Goal: Task Accomplishment & Management: Use online tool/utility

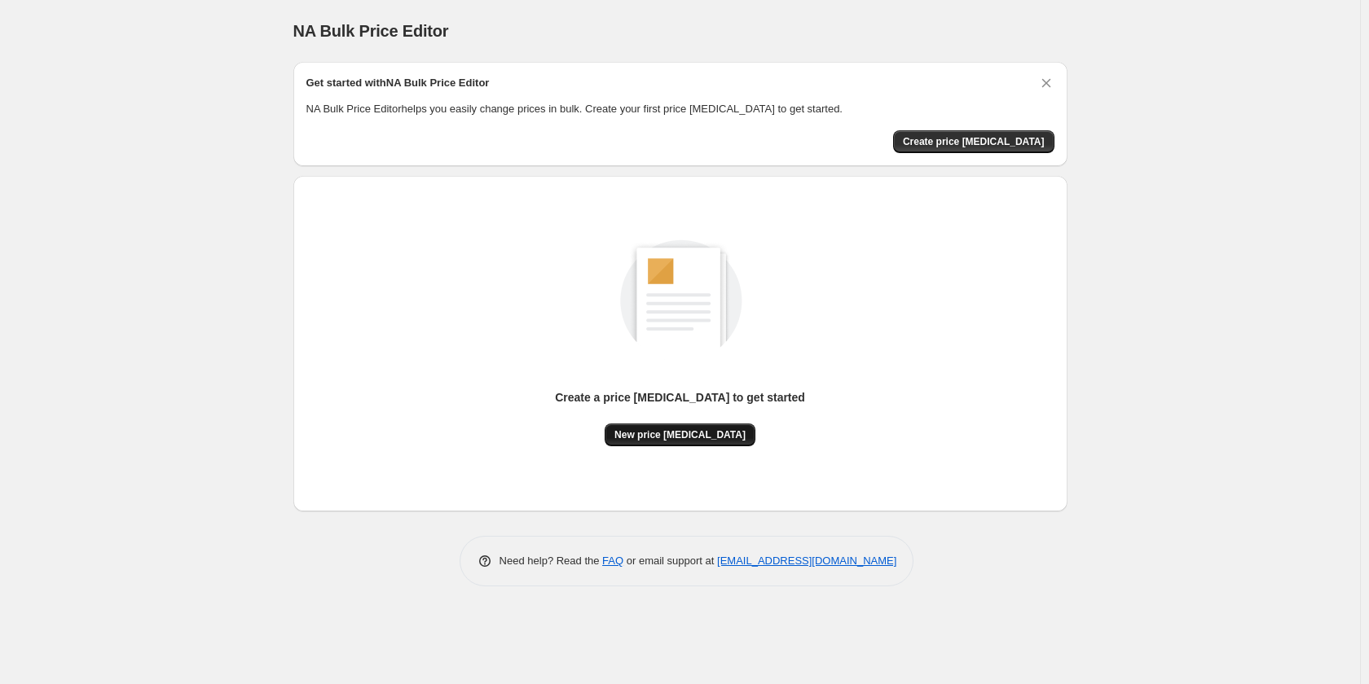
click at [702, 423] on div "Create a price [MEDICAL_DATA] to get started New price [MEDICAL_DATA]" at bounding box center [680, 417] width 250 height 57
click at [702, 430] on span "New price [MEDICAL_DATA]" at bounding box center [679, 435] width 131 height 13
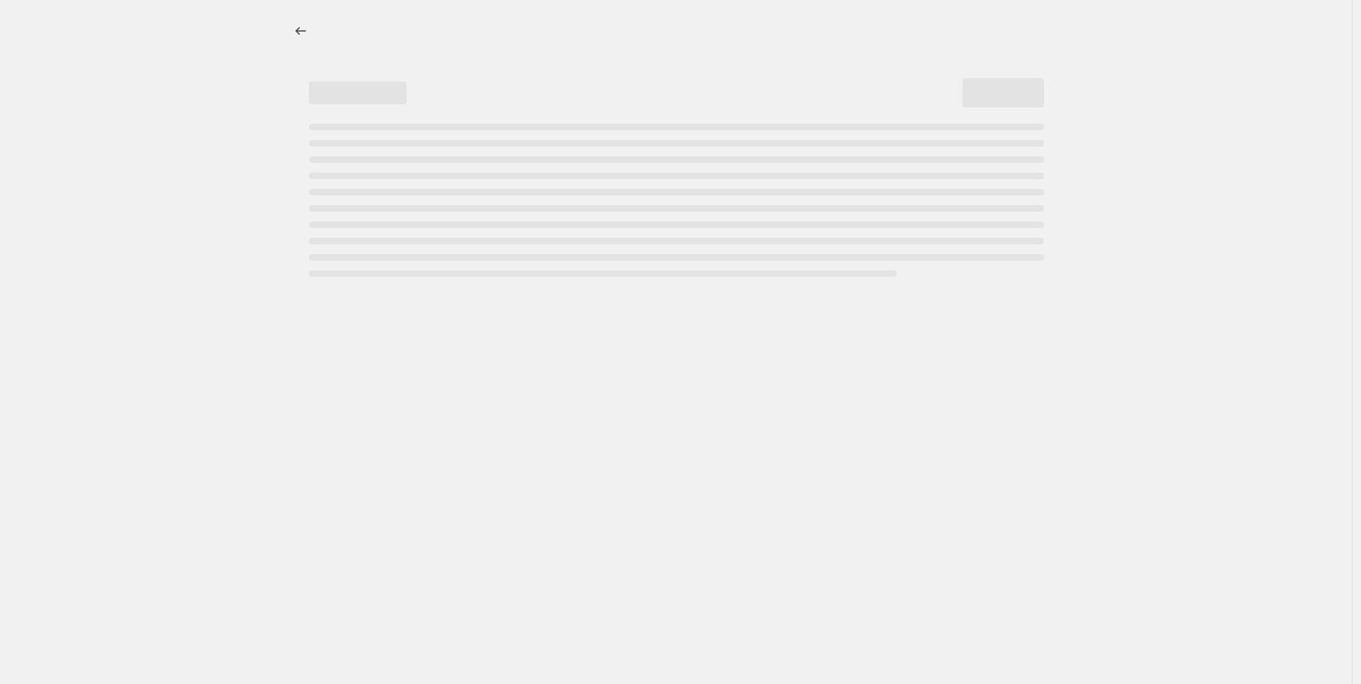
select select "percentage"
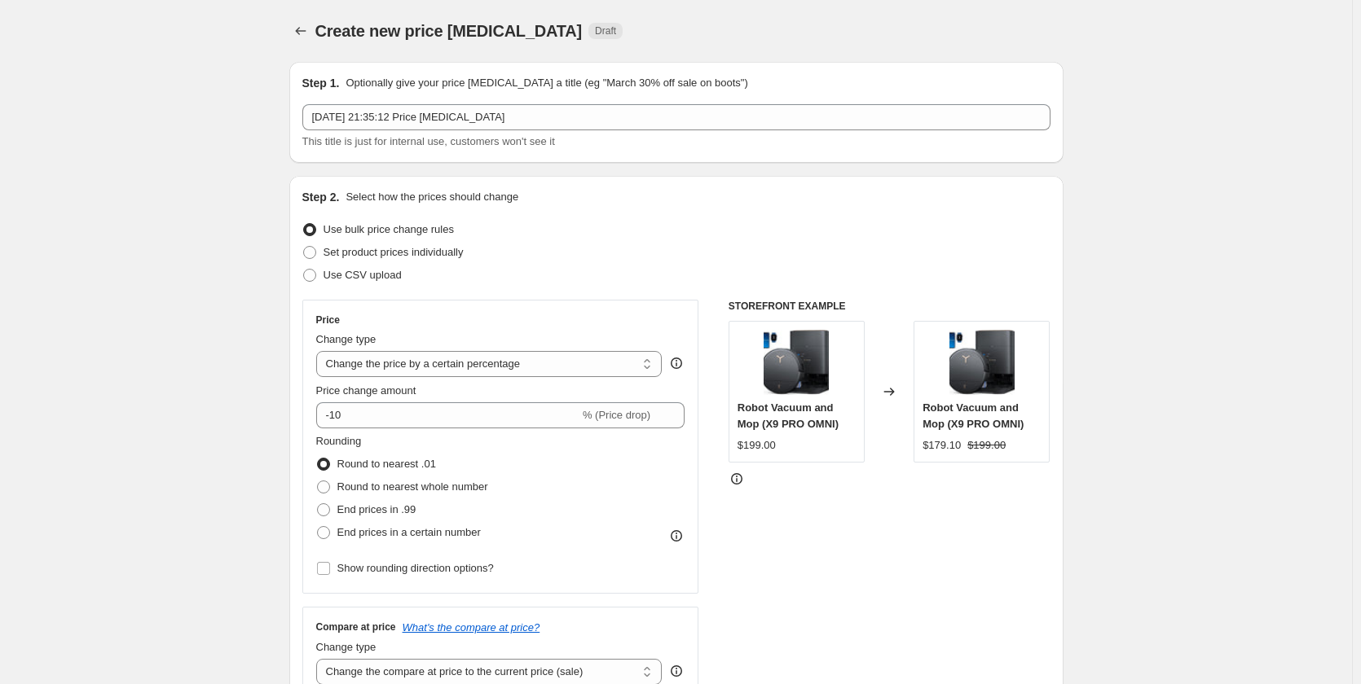
drag, startPoint x: 590, startPoint y: 187, endPoint x: 783, endPoint y: 263, distance: 207.7
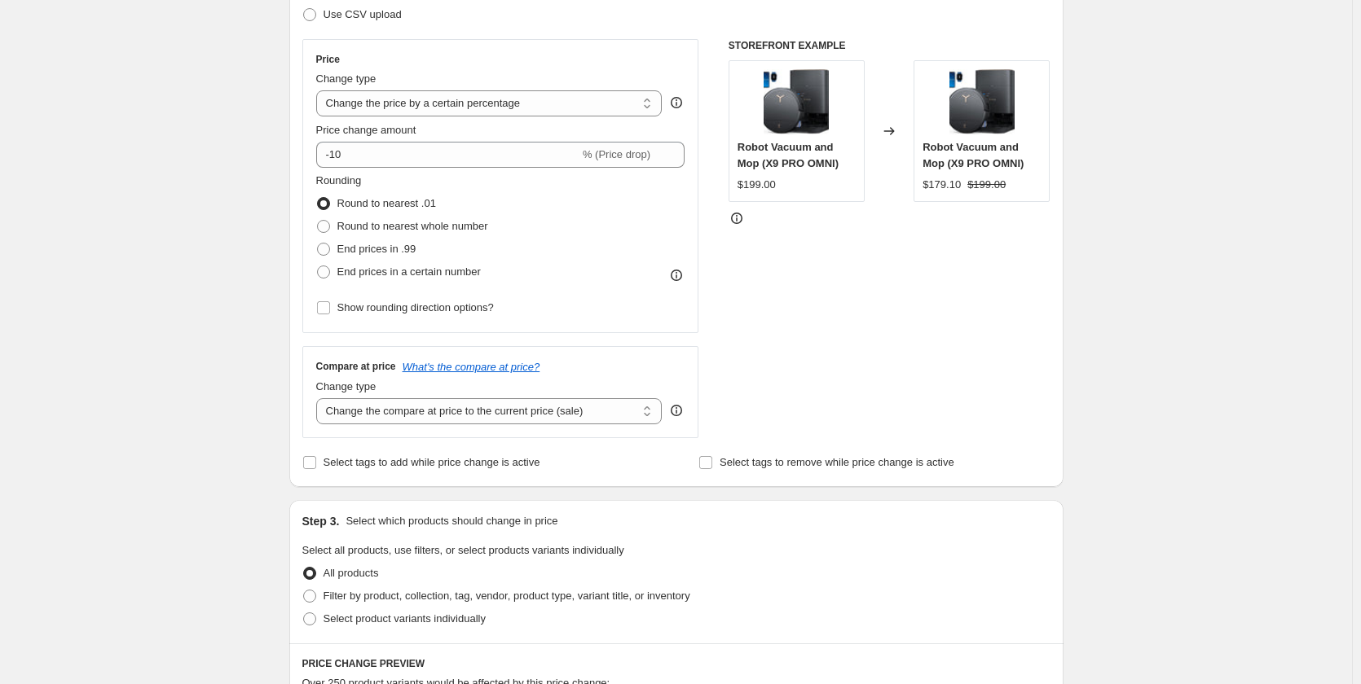
scroll to position [263, 0]
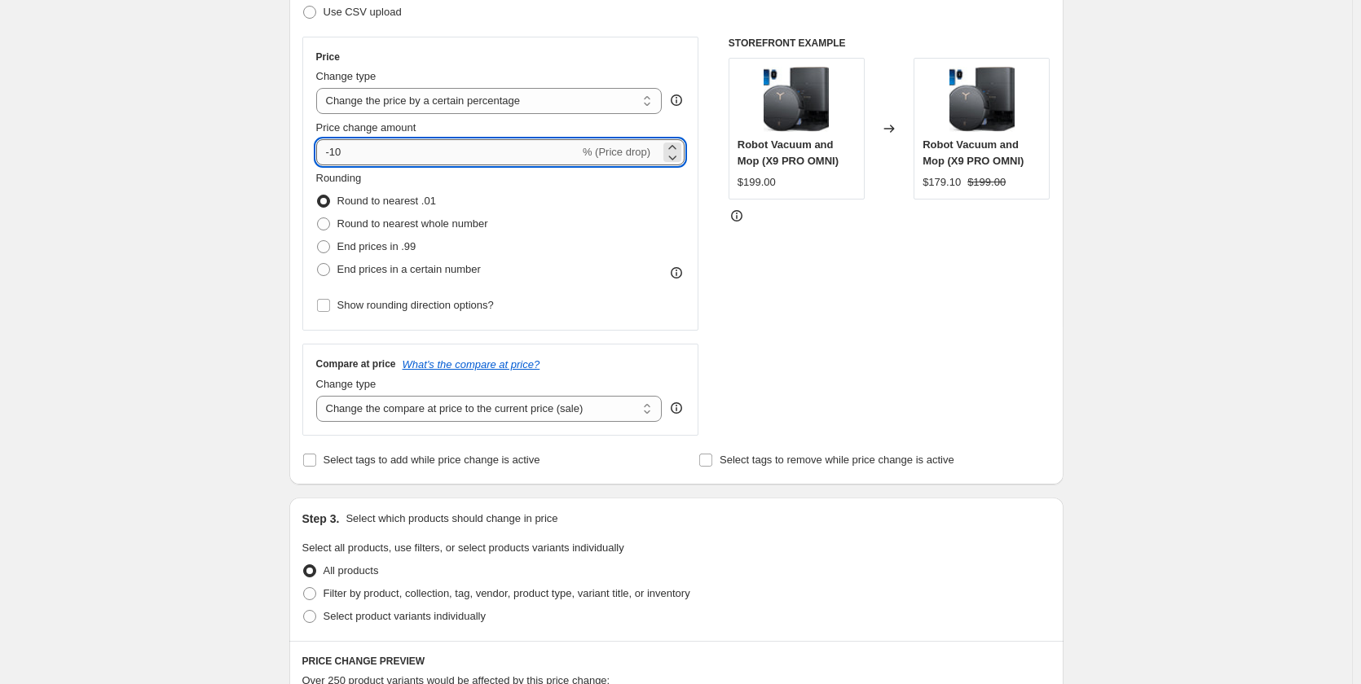
click at [526, 152] on input "-10" at bounding box center [447, 152] width 263 height 26
click at [525, 152] on input "-10" at bounding box center [447, 152] width 263 height 26
drag, startPoint x: 509, startPoint y: 154, endPoint x: 231, endPoint y: 148, distance: 277.9
click at [232, 148] on div "Create new price [MEDICAL_DATA]. This page is ready Create new price [MEDICAL_D…" at bounding box center [676, 556] width 1352 height 1639
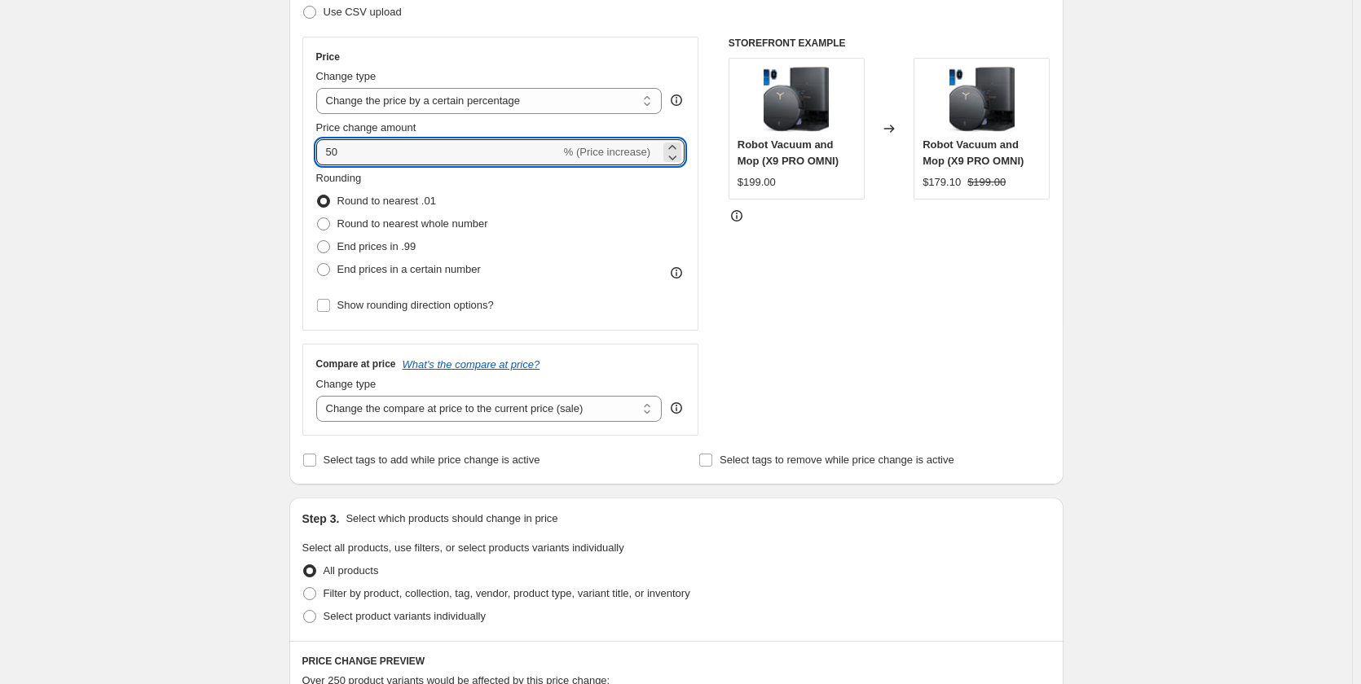
type input "50"
click at [258, 142] on div "Create new price [MEDICAL_DATA]. This page is ready Create new price [MEDICAL_D…" at bounding box center [676, 556] width 1352 height 1639
drag, startPoint x: 513, startPoint y: 161, endPoint x: 259, endPoint y: 154, distance: 254.3
click at [258, 157] on div "Create new price [MEDICAL_DATA]. This page is ready Create new price [MEDICAL_D…" at bounding box center [676, 556] width 1352 height 1639
type input "-50"
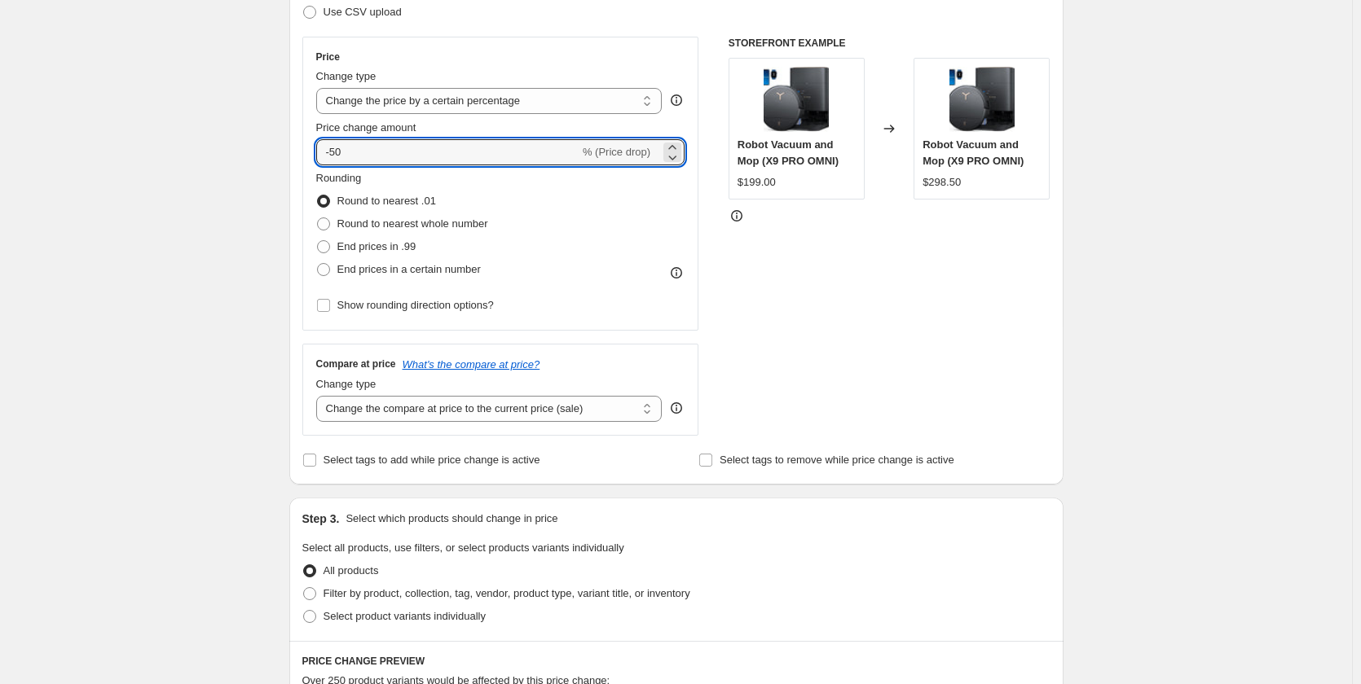
click at [279, 120] on div "Step 1. Optionally give your price [MEDICAL_DATA] a title (eg "March 30% off sa…" at bounding box center [669, 531] width 787 height 1491
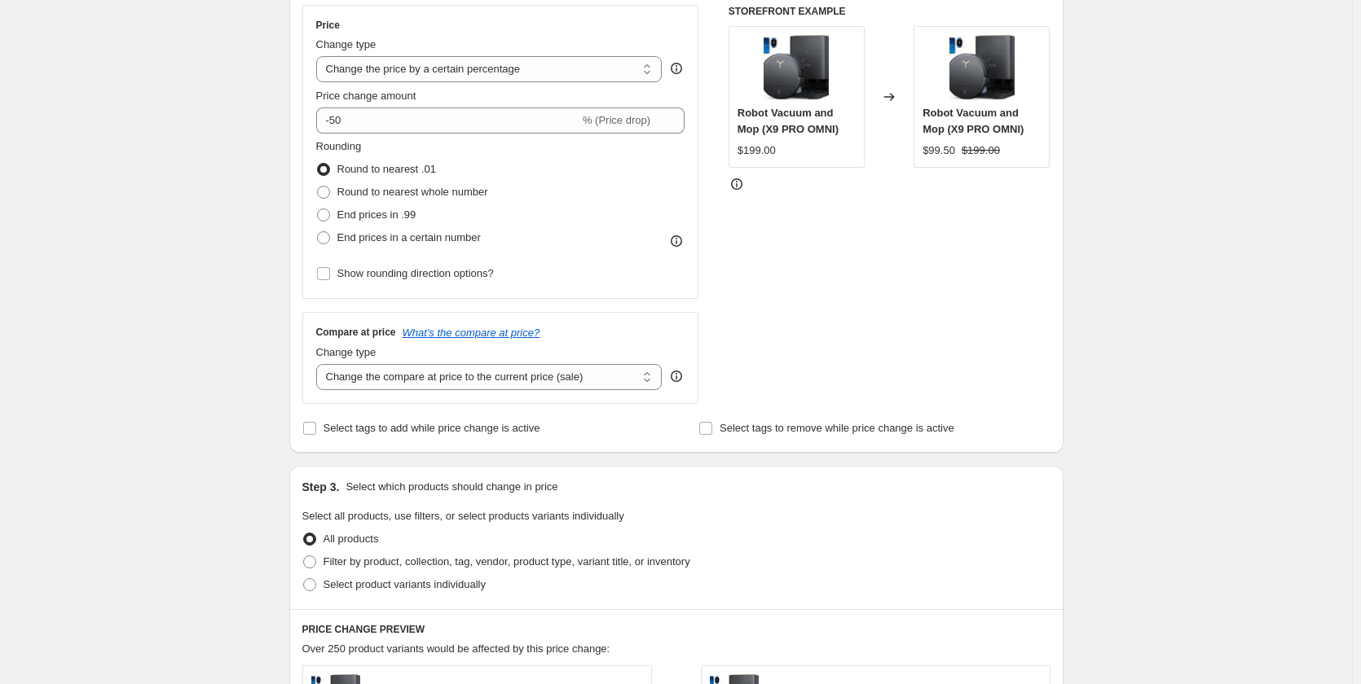
scroll to position [304, 0]
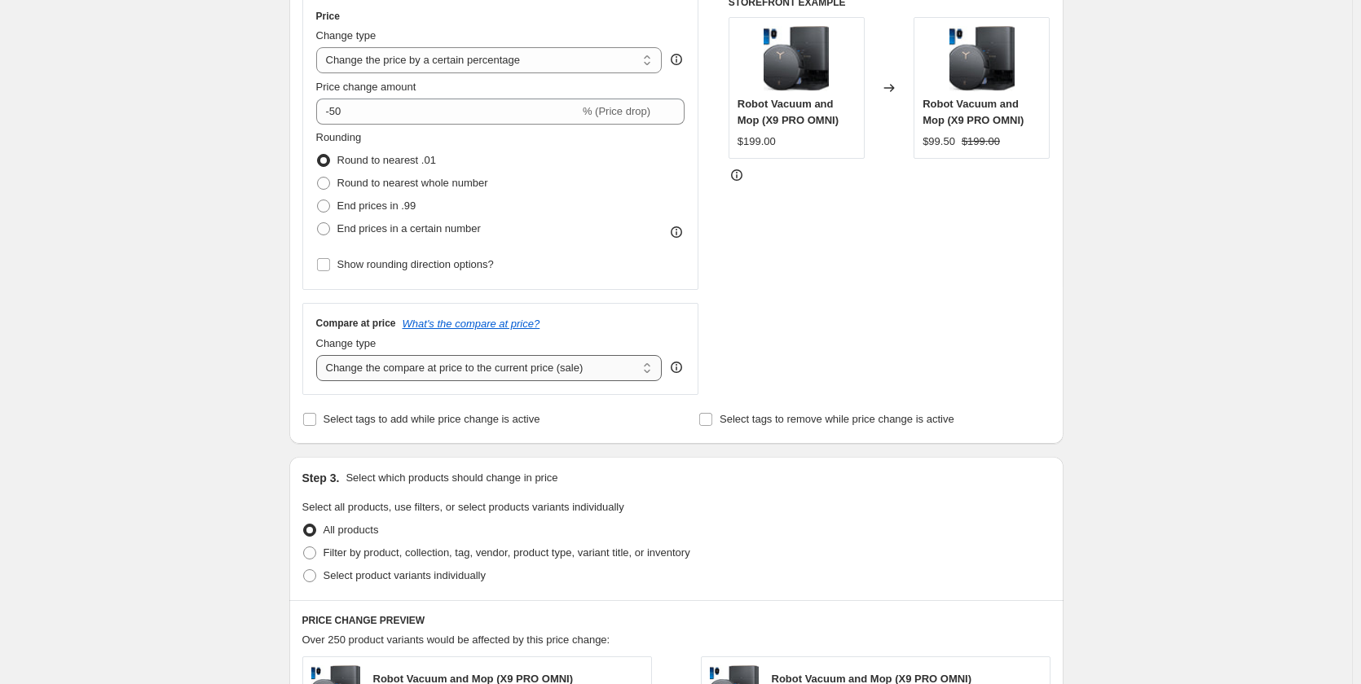
click at [556, 367] on select "Change the compare at price to the current price (sale) Change the compare at p…" at bounding box center [489, 368] width 346 height 26
click at [319, 355] on select "Change the compare at price to the current price (sale) Change the compare at p…" at bounding box center [489, 368] width 346 height 26
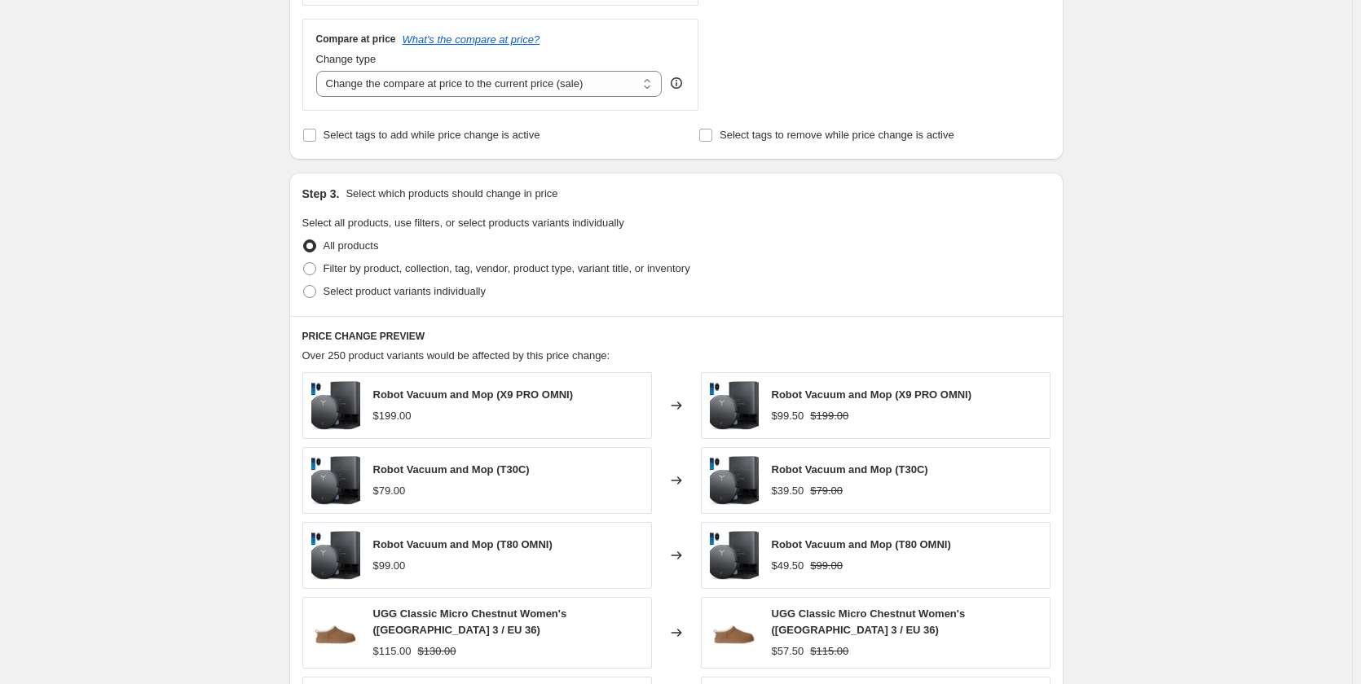
scroll to position [945, 0]
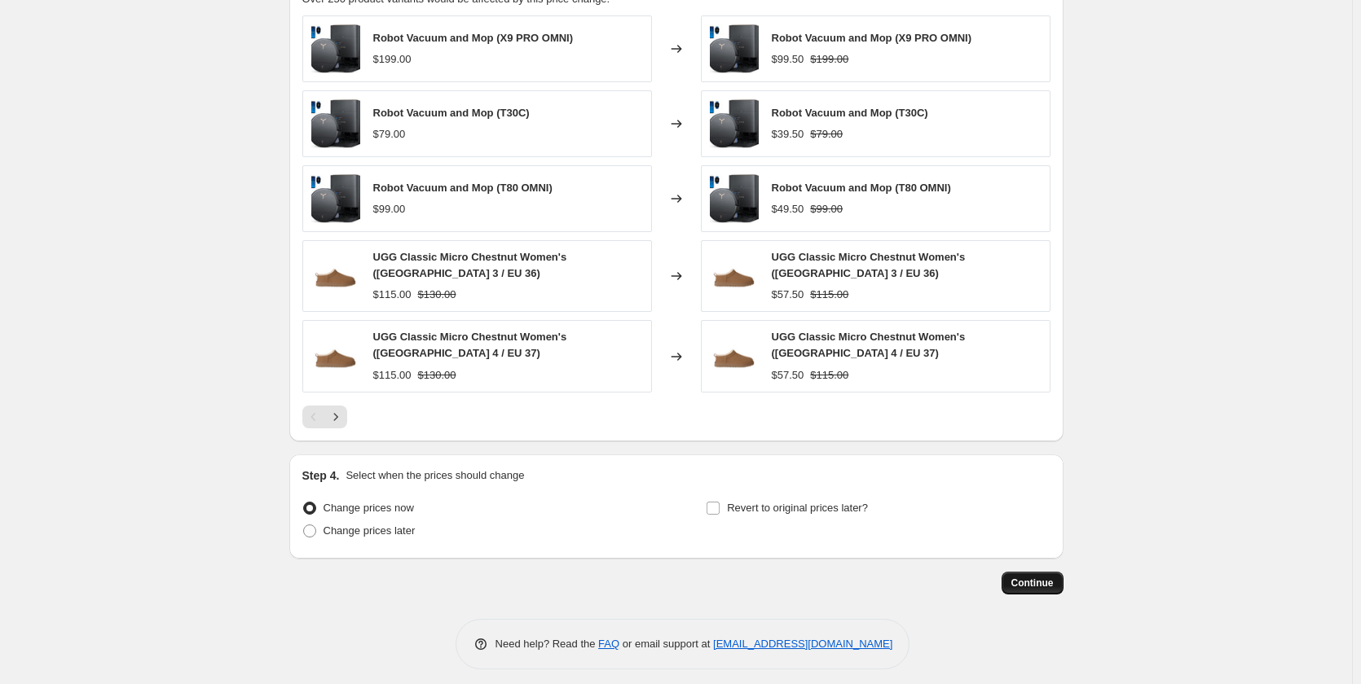
click at [1033, 580] on button "Continue" at bounding box center [1032, 583] width 62 height 23
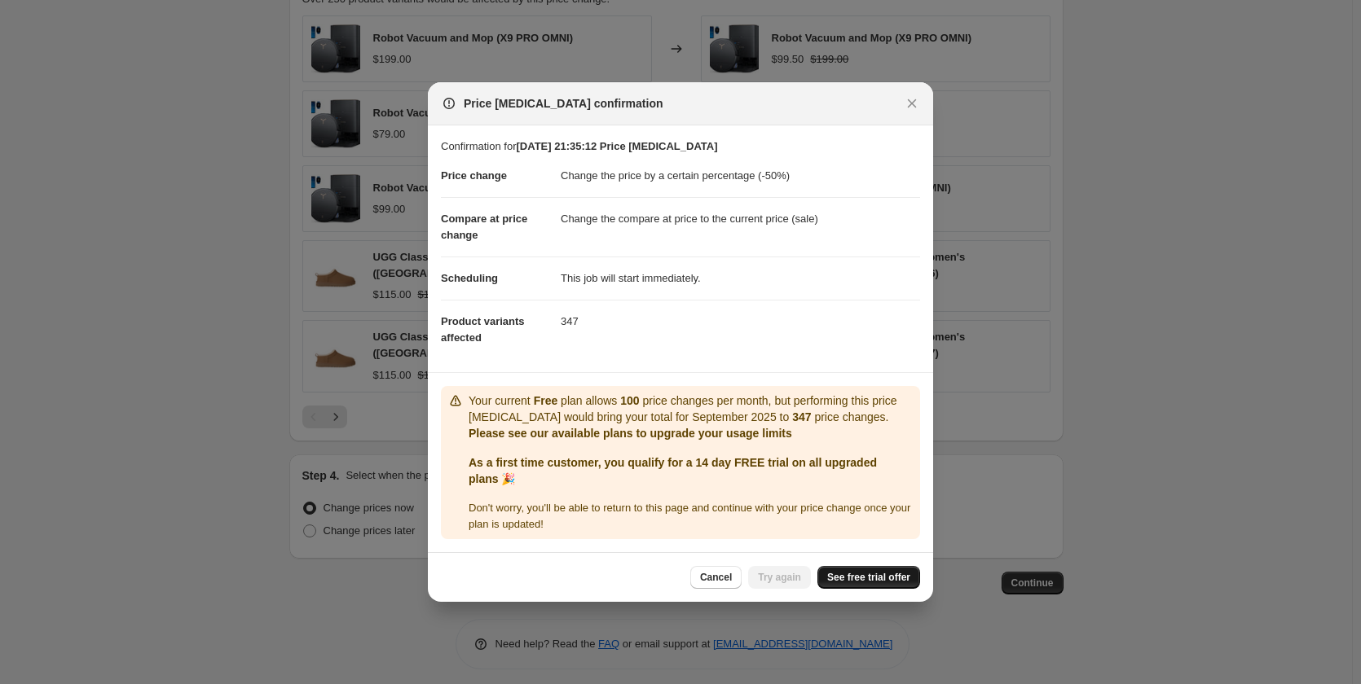
click at [873, 586] on link "See free trial offer" at bounding box center [868, 577] width 103 height 23
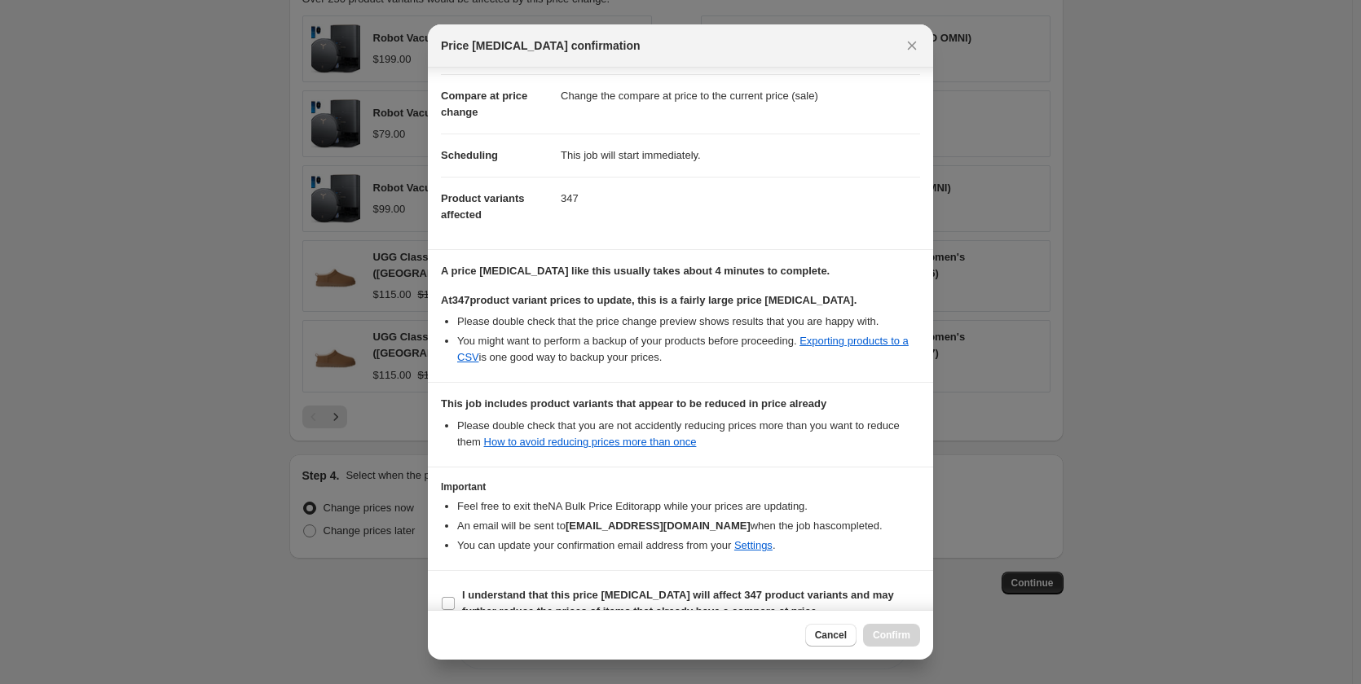
scroll to position [91, 0]
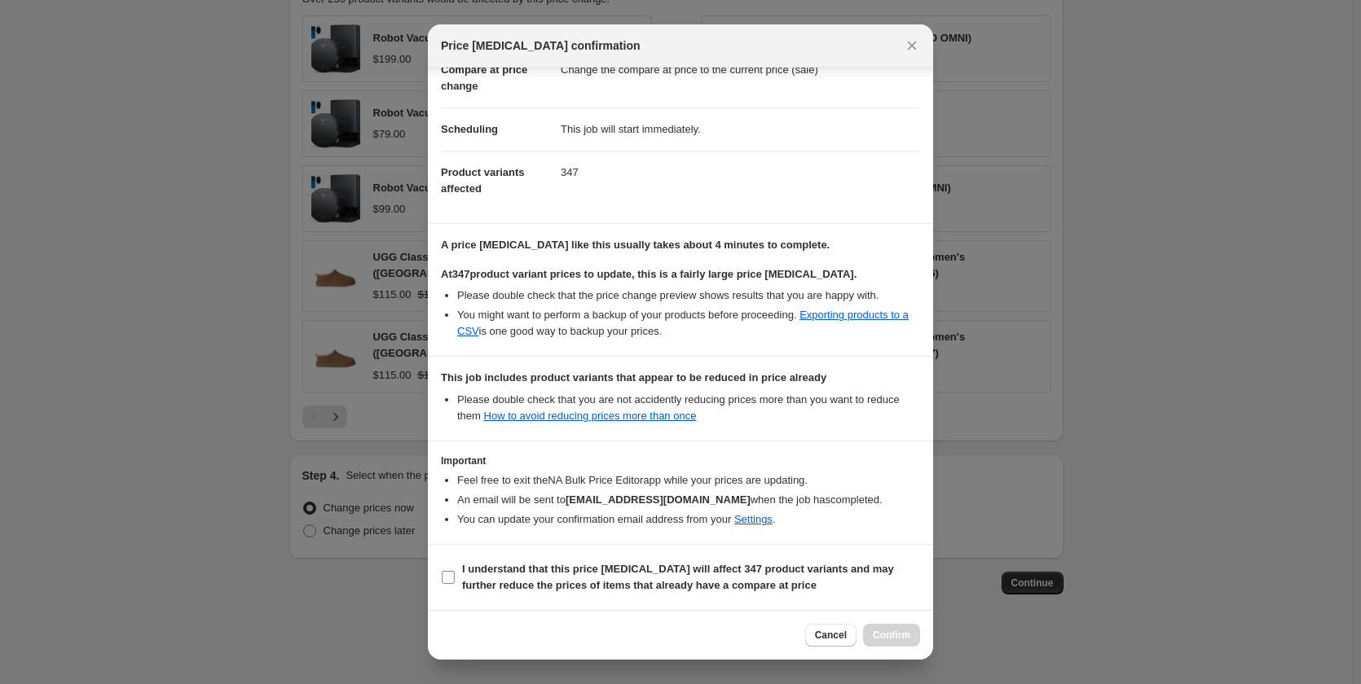
click at [577, 561] on label "I understand that this price [MEDICAL_DATA] will affect 347 product variants an…" at bounding box center [680, 577] width 479 height 39
click at [455, 571] on input "I understand that this price [MEDICAL_DATA] will affect 347 product variants an…" at bounding box center [448, 577] width 13 height 13
checkbox input "true"
click at [886, 630] on span "Confirm" at bounding box center [891, 635] width 37 height 13
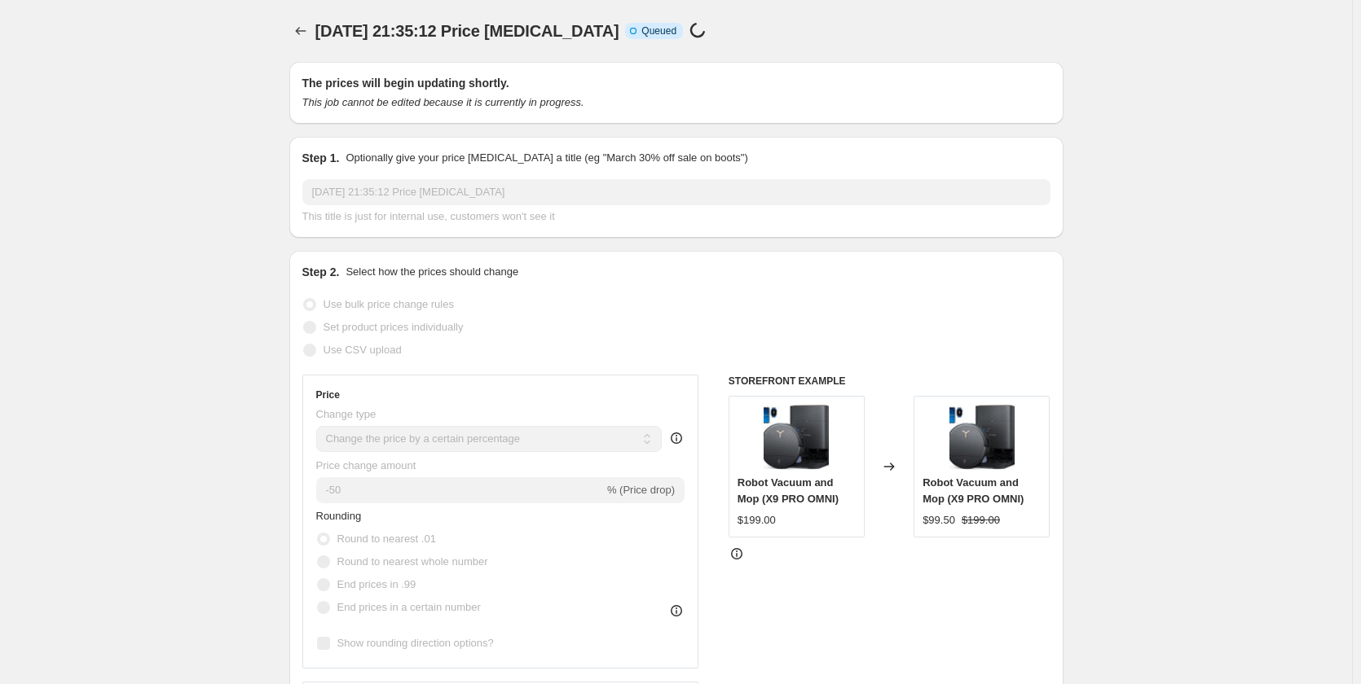
scroll to position [945, 0]
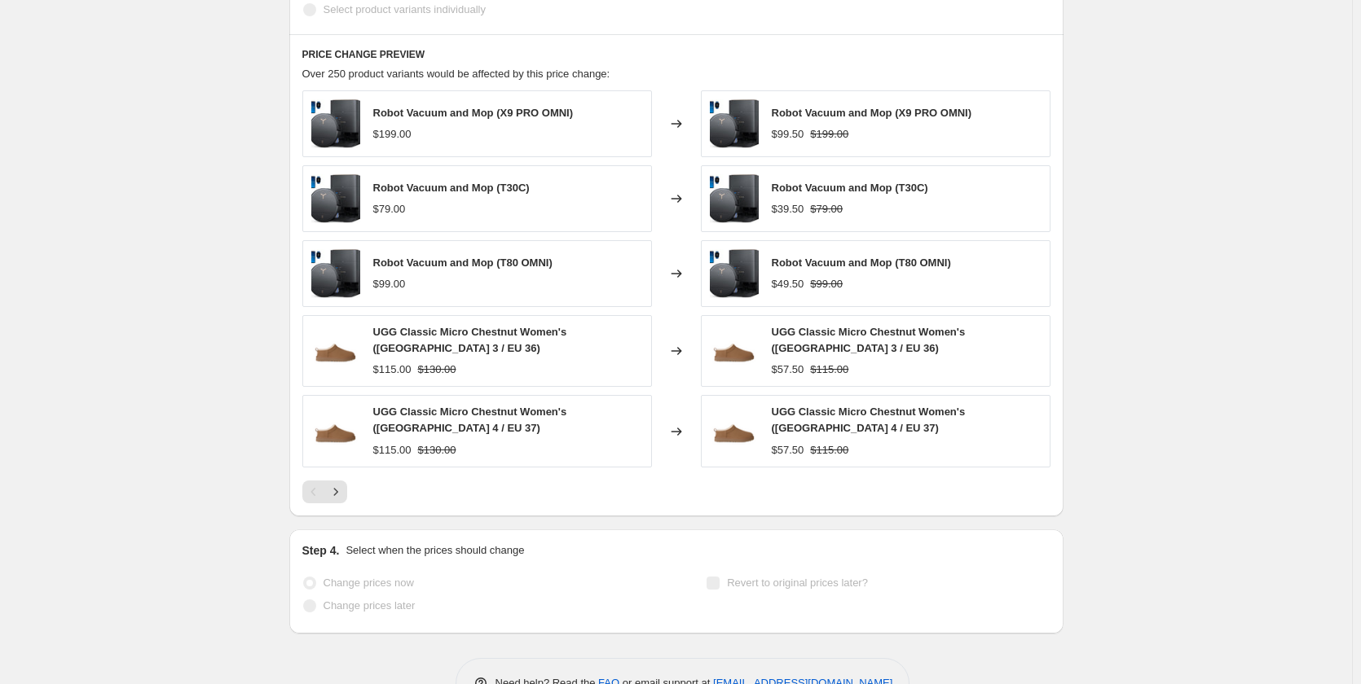
drag, startPoint x: 1115, startPoint y: 315, endPoint x: 1318, endPoint y: 402, distance: 219.7
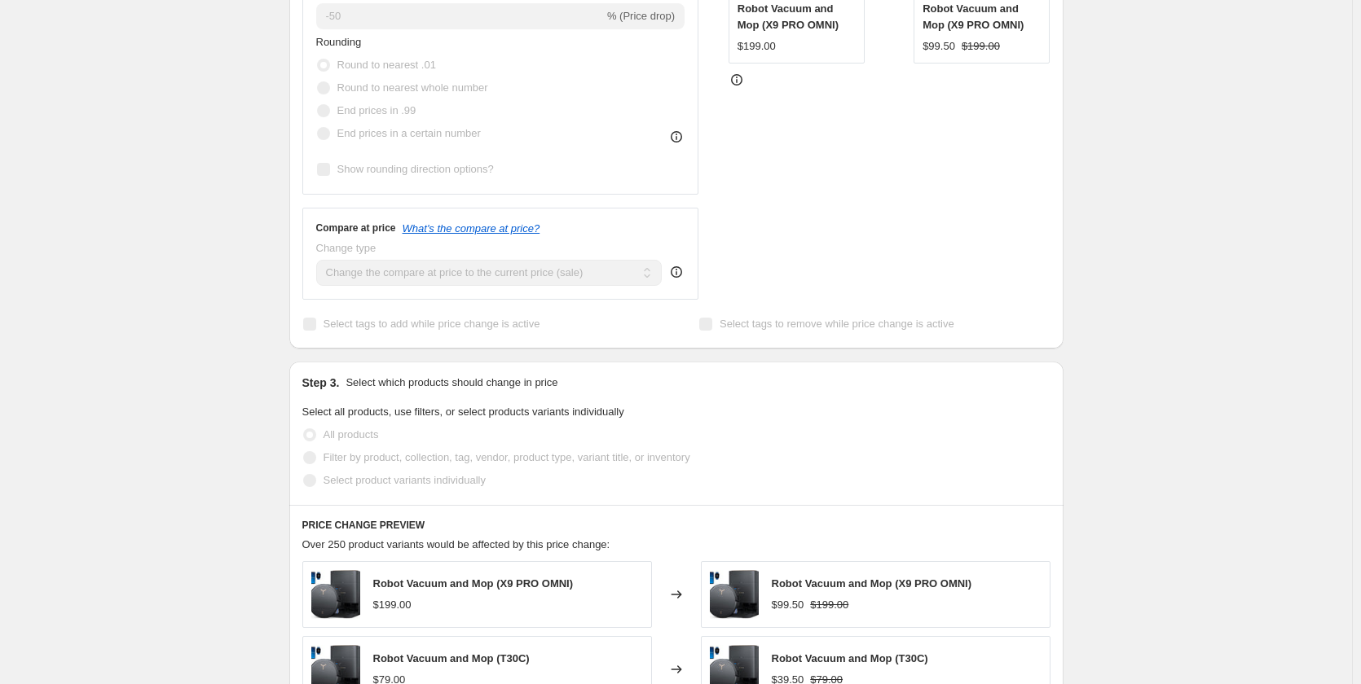
scroll to position [0, 0]
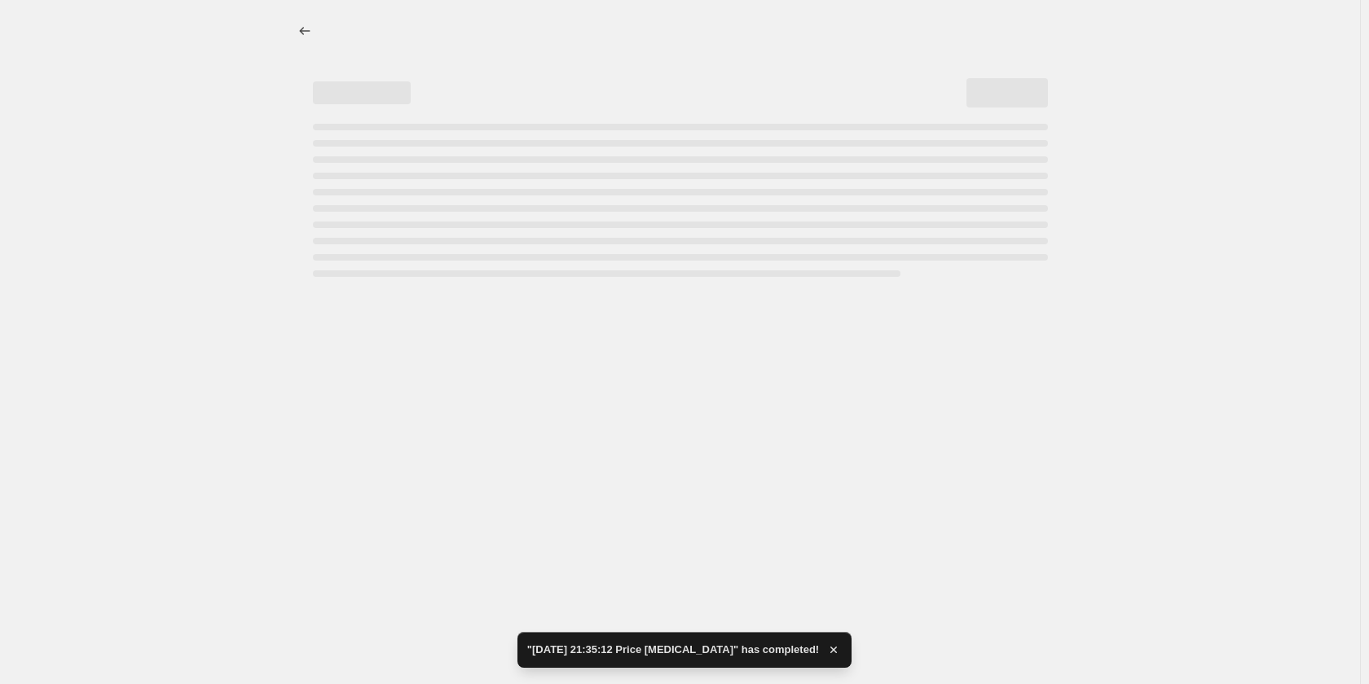
select select "percentage"
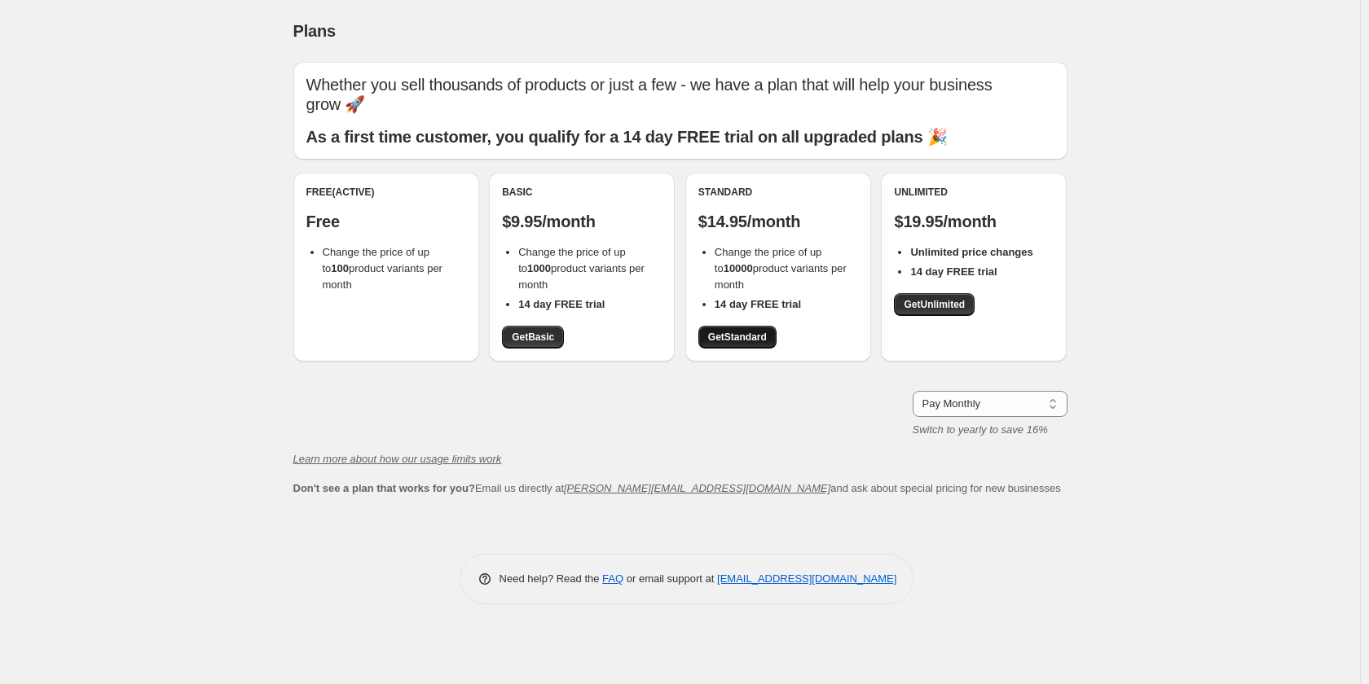
click at [726, 336] on span "Get Standard" at bounding box center [737, 337] width 59 height 13
